Goal: Transaction & Acquisition: Purchase product/service

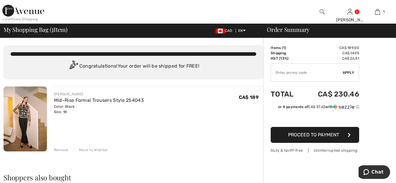
click at [328, 133] on span "Proceed to Payment" at bounding box center [313, 135] width 51 height 6
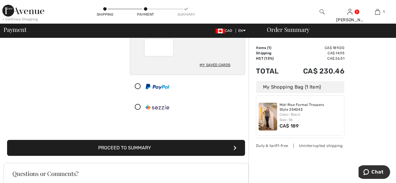
scroll to position [102, 0]
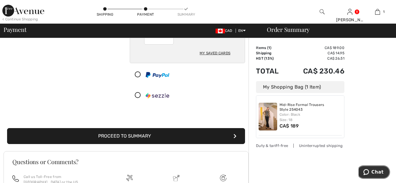
click at [375, 170] on span "Chat" at bounding box center [378, 171] width 12 height 5
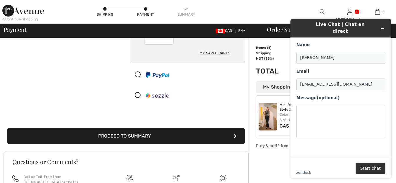
scroll to position [0, 0]
click at [306, 108] on textarea "Message (optional)" at bounding box center [340, 121] width 89 height 33
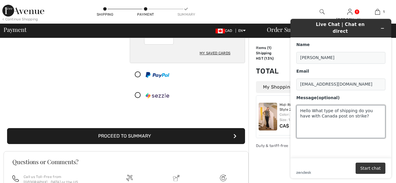
type textarea "Hello What type of shipping do you have with Canada post on strike?"
click at [365, 168] on button "Start chat" at bounding box center [371, 168] width 30 height 11
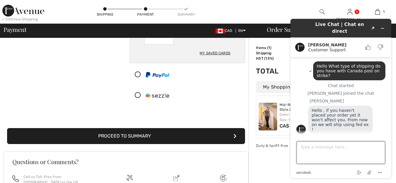
click at [307, 150] on textarea "Type a message here..." at bounding box center [341, 152] width 88 height 22
type textarea "oh wonderful thank you"
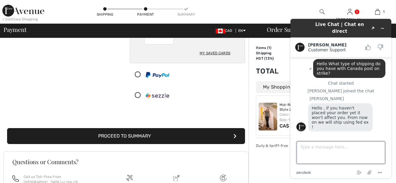
scroll to position [4, 0]
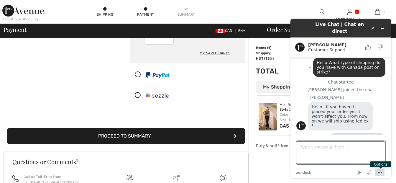
click at [379, 172] on icon "Menu" at bounding box center [379, 172] width 7 height 7
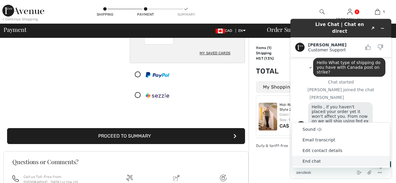
click at [311, 162] on li "End chat" at bounding box center [341, 161] width 98 height 11
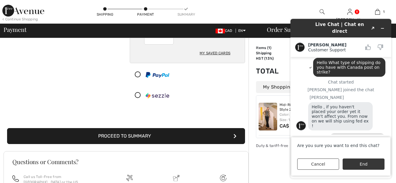
click at [361, 164] on button "End" at bounding box center [364, 163] width 42 height 11
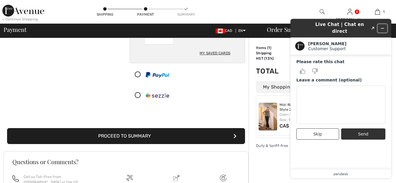
click at [382, 26] on icon "Minimize widget" at bounding box center [382, 28] width 4 height 4
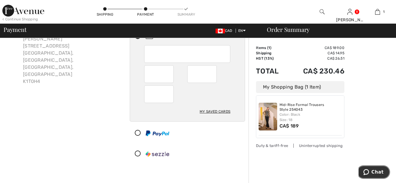
scroll to position [42, 0]
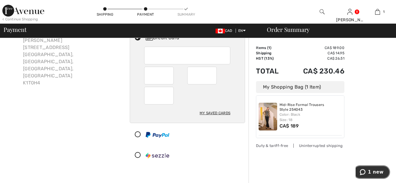
click at [375, 170] on span "1 new" at bounding box center [376, 171] width 16 height 5
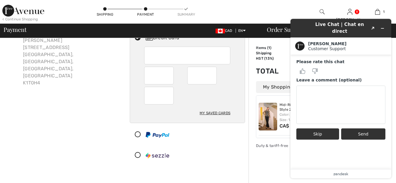
click at [327, 128] on button "Skip" at bounding box center [317, 133] width 43 height 11
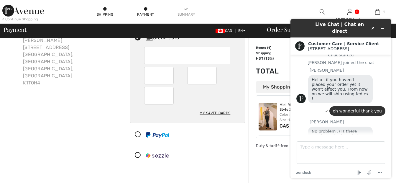
scroll to position [35, 0]
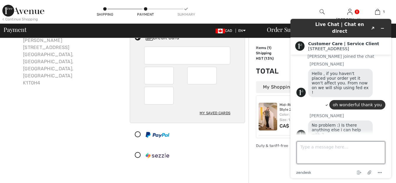
click at [309, 149] on textarea "Type a message here..." at bounding box center [341, 152] width 88 height 22
type textarea "no thank you"
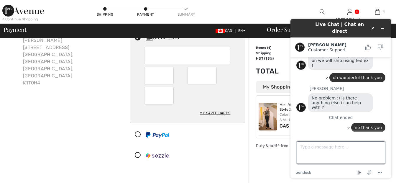
scroll to position [66, 0]
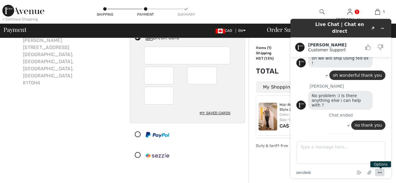
click at [380, 172] on circle "Menu" at bounding box center [380, 172] width 1 height 1
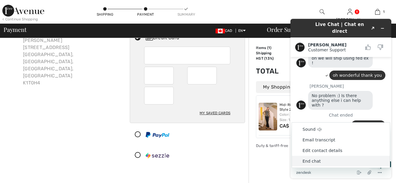
click at [311, 162] on li "End chat" at bounding box center [341, 161] width 98 height 11
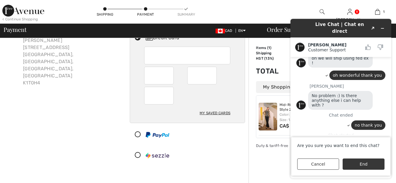
click at [359, 159] on button "End" at bounding box center [364, 163] width 42 height 11
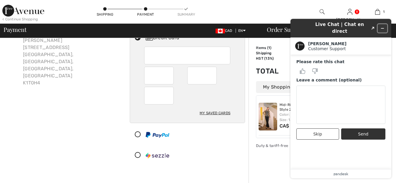
click at [381, 26] on icon "Minimize widget" at bounding box center [382, 28] width 4 height 4
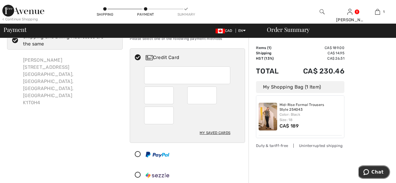
scroll to position [0, 0]
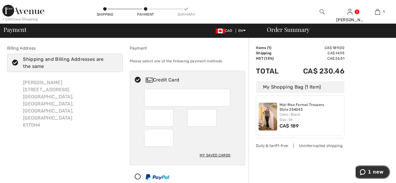
click at [377, 168] on button "1 new" at bounding box center [371, 172] width 37 height 14
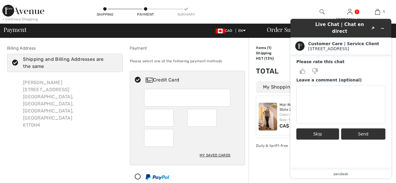
click at [318, 130] on button "Skip" at bounding box center [317, 133] width 43 height 11
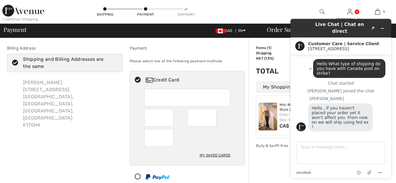
scroll to position [127, 0]
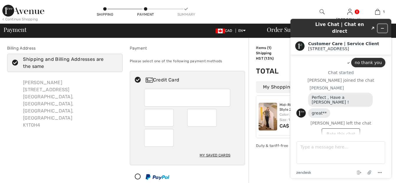
click at [381, 26] on icon "Minimize widget" at bounding box center [382, 28] width 4 height 4
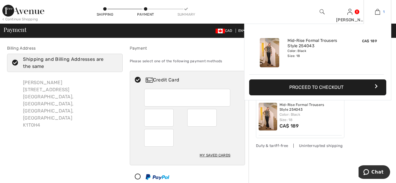
click at [376, 12] on img at bounding box center [377, 11] width 5 height 7
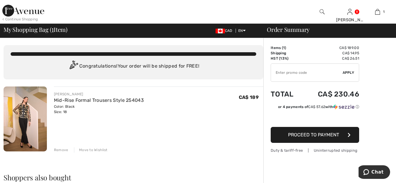
click at [60, 150] on div "Remove" at bounding box center [61, 149] width 14 height 5
